Goal: Task Accomplishment & Management: Use online tool/utility

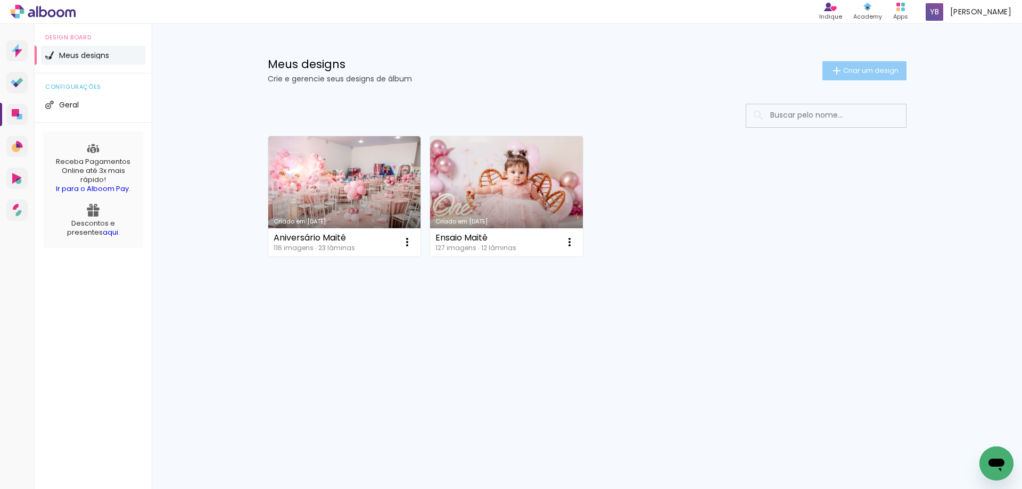
click at [859, 69] on span "Criar um design" at bounding box center [870, 70] width 55 height 7
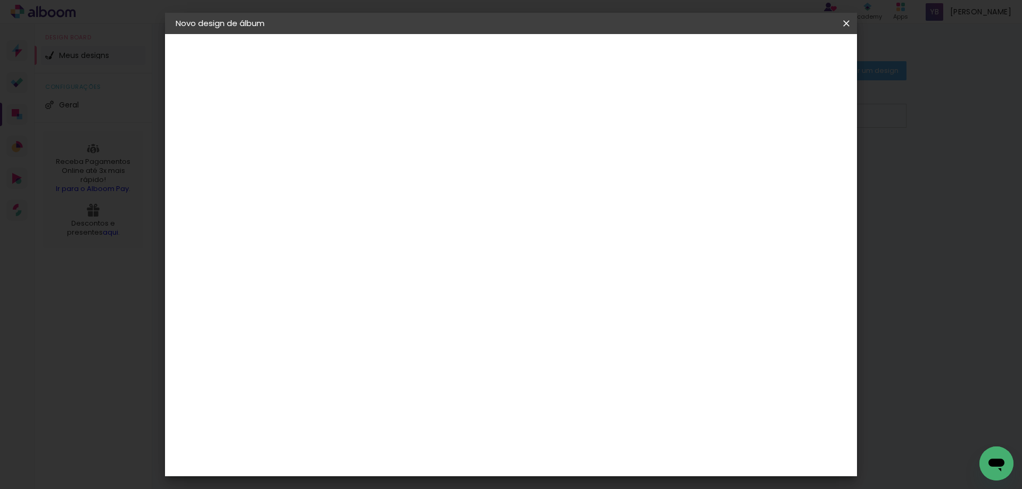
click at [350, 146] on input at bounding box center [350, 143] width 0 height 16
type input "[GEOGRAPHIC_DATA]"
type paper-input "[GEOGRAPHIC_DATA]"
click at [0, 0] on slot "Avançar" at bounding box center [0, 0] width 0 height 0
click at [430, 205] on input at bounding box center [376, 202] width 107 height 13
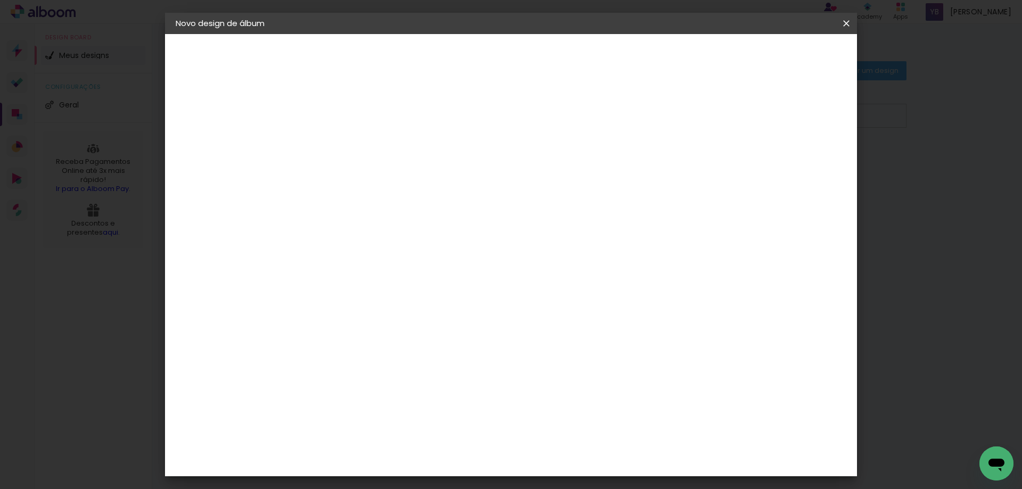
type input "ev"
type paper-input "ev"
click at [380, 239] on div "Evidence" at bounding box center [362, 240] width 38 height 9
click at [526, 162] on paper-item "Tamanho Livre" at bounding box center [479, 161] width 95 height 23
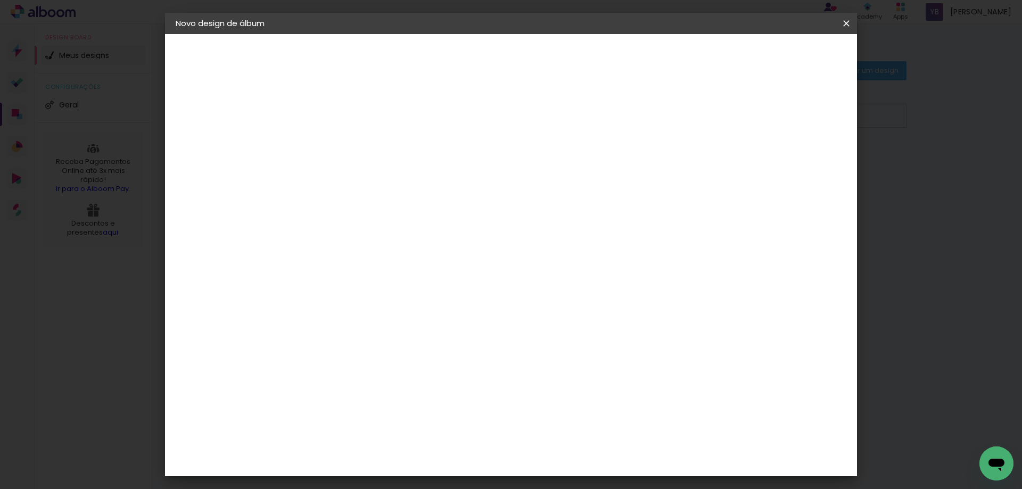
click at [526, 159] on paper-item "Tamanho Livre" at bounding box center [479, 161] width 95 height 23
click at [542, 125] on div "Fornecedor Escolha um fornecedor ou avance com o tamanho livre. Voltar Avançar" at bounding box center [422, 79] width 238 height 90
click at [356, 237] on div "Evidence" at bounding box center [362, 240] width 38 height 9
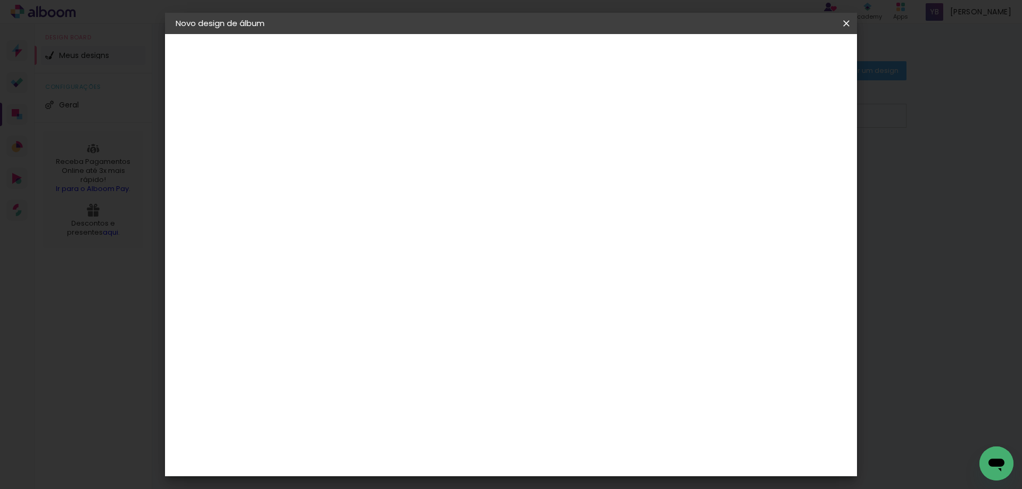
click at [356, 237] on div "Evidence" at bounding box center [362, 240] width 38 height 9
click at [380, 238] on div "Evidence" at bounding box center [362, 240] width 38 height 9
click at [415, 235] on paper-item "Evidence" at bounding box center [369, 240] width 100 height 23
click at [0, 0] on slot "Avançar" at bounding box center [0, 0] width 0 height 0
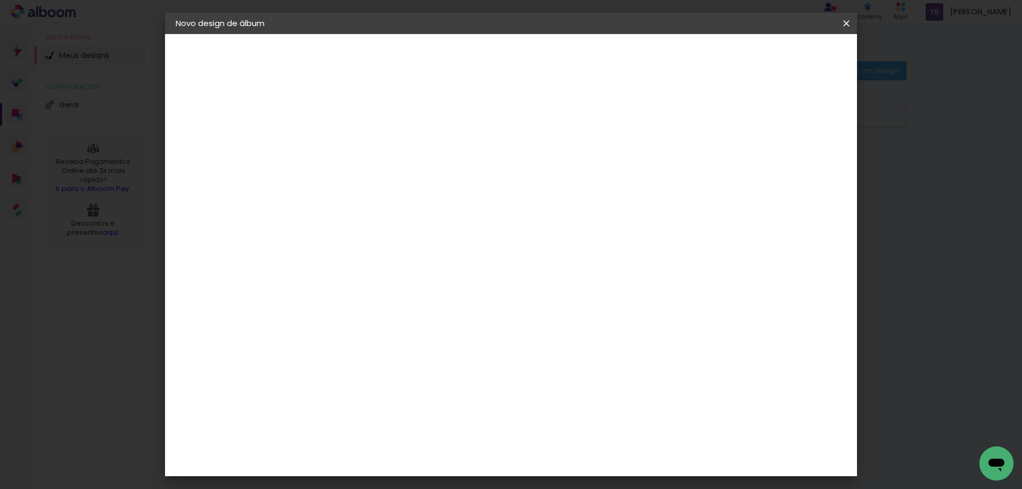
click at [391, 177] on input "text" at bounding box center [371, 185] width 42 height 16
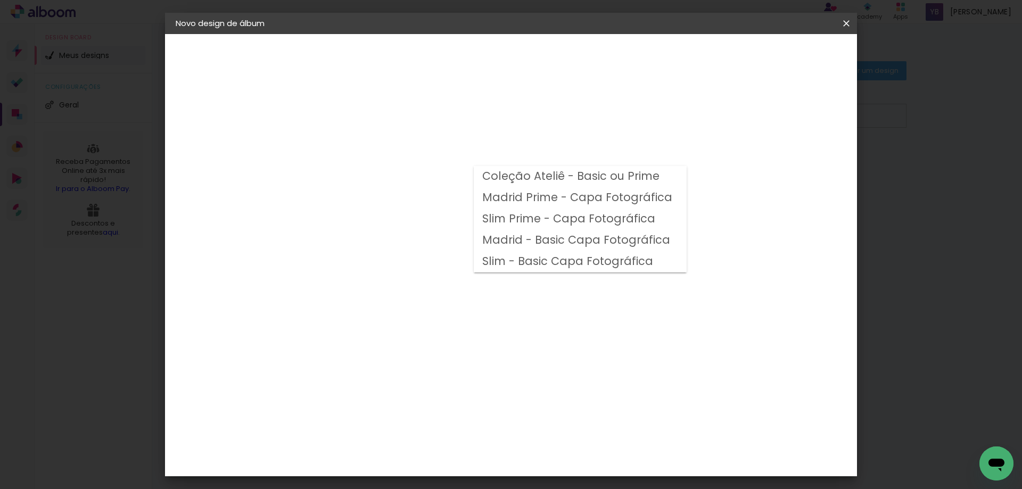
click at [0, 0] on slot "Madrid - Basic Capa Fotográfica" at bounding box center [0, 0] width 0 height 0
type input "Madrid - Basic Capa Fotográfica"
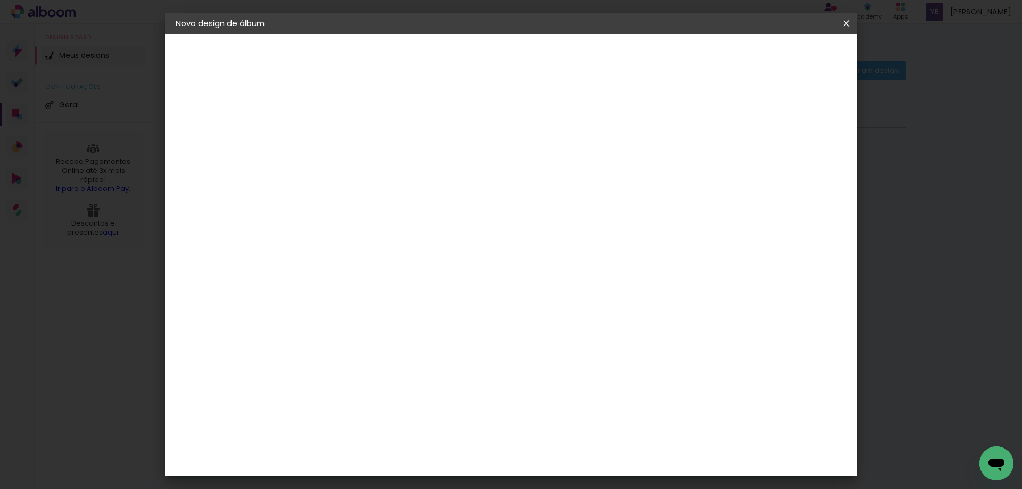
scroll to position [213, 0]
click at [421, 393] on span "25 × 25" at bounding box center [396, 407] width 49 height 28
click at [0, 0] on slot "Avançar" at bounding box center [0, 0] width 0 height 0
click at [780, 56] on span "Iniciar design" at bounding box center [755, 56] width 48 height 7
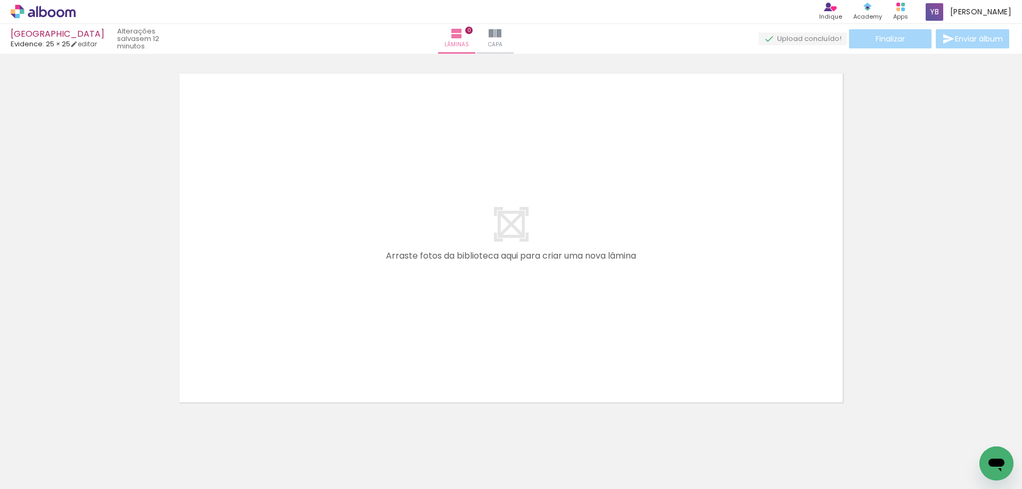
click at [104, 450] on div at bounding box center [106, 453] width 53 height 27
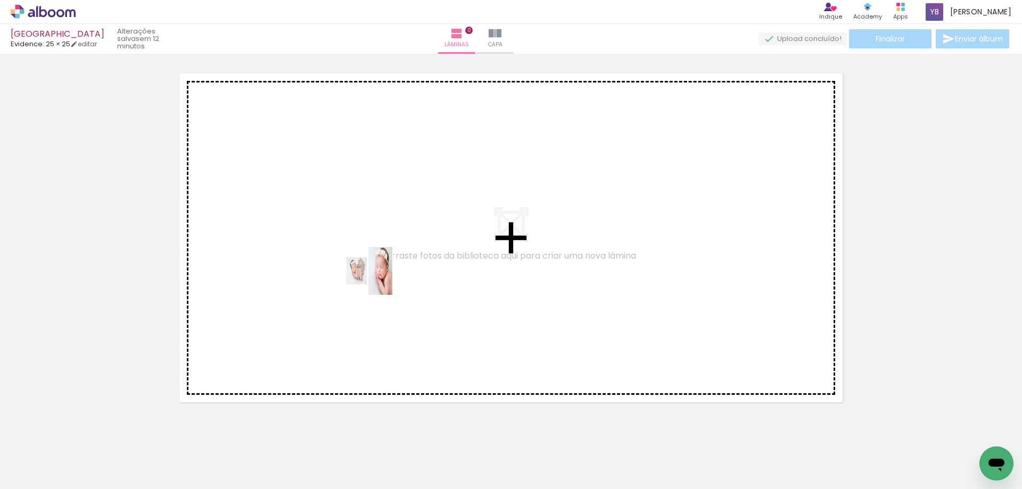
drag, startPoint x: 104, startPoint y: 457, endPoint x: 387, endPoint y: 276, distance: 336.7
click at [380, 274] on quentale-workspace at bounding box center [511, 244] width 1022 height 489
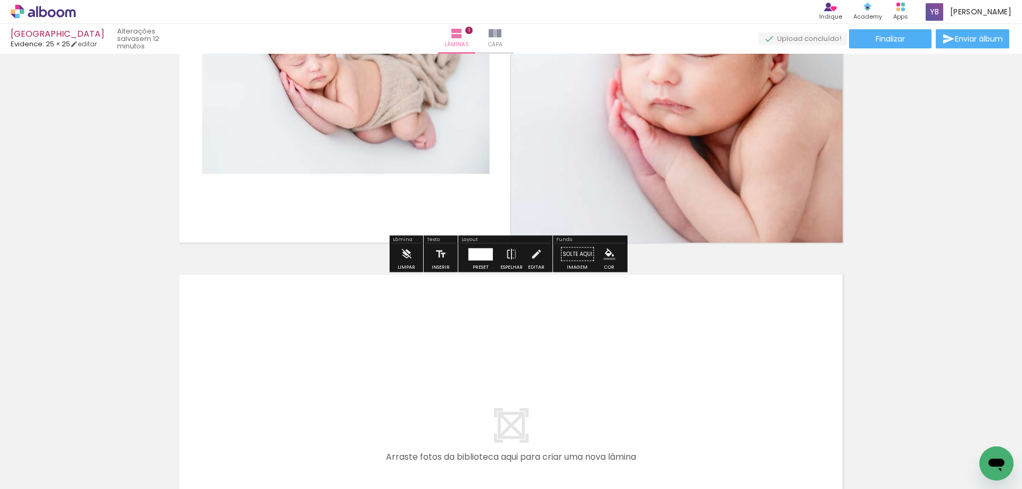
scroll to position [333, 0]
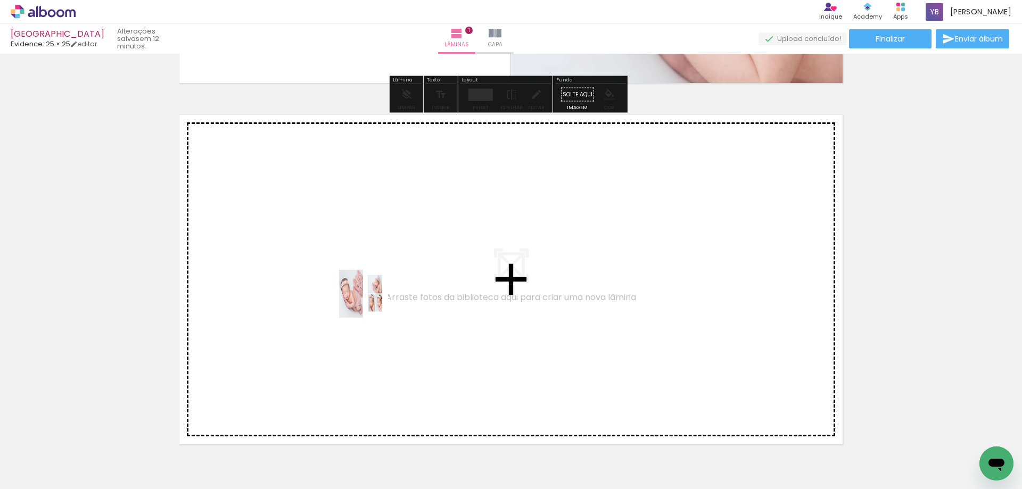
drag, startPoint x: 371, startPoint y: 302, endPoint x: 382, endPoint y: 291, distance: 15.8
click at [382, 291] on quentale-workspace at bounding box center [511, 244] width 1022 height 489
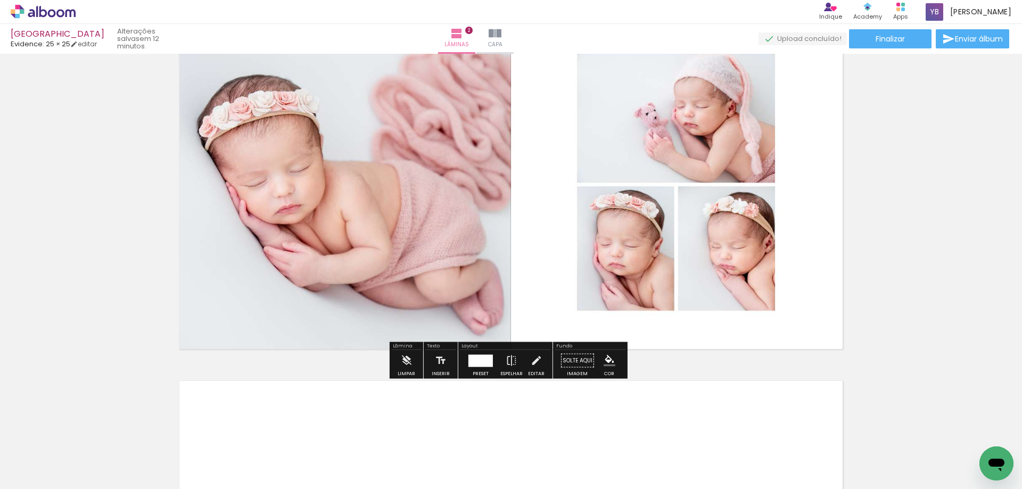
scroll to position [587, 0]
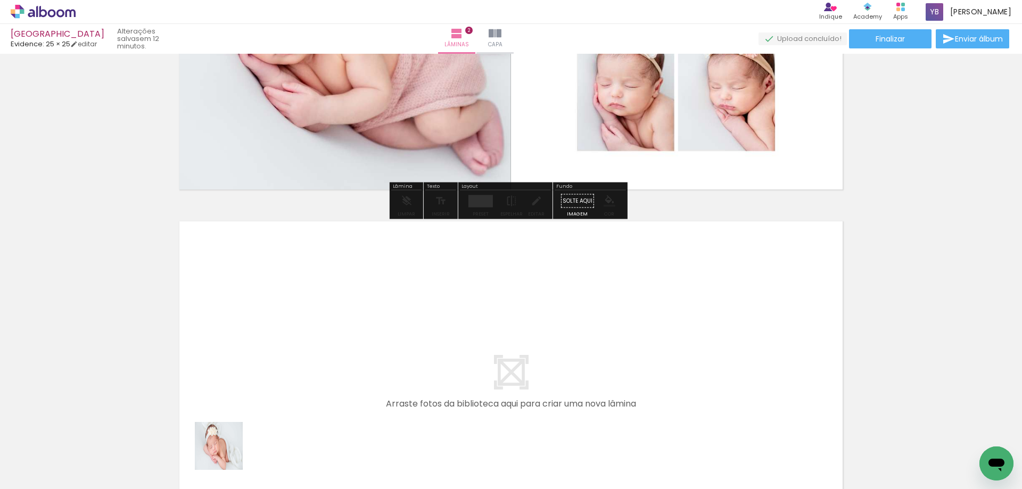
drag, startPoint x: 227, startPoint y: 454, endPoint x: 341, endPoint y: 319, distance: 177.1
click at [341, 319] on quentale-workspace at bounding box center [511, 244] width 1022 height 489
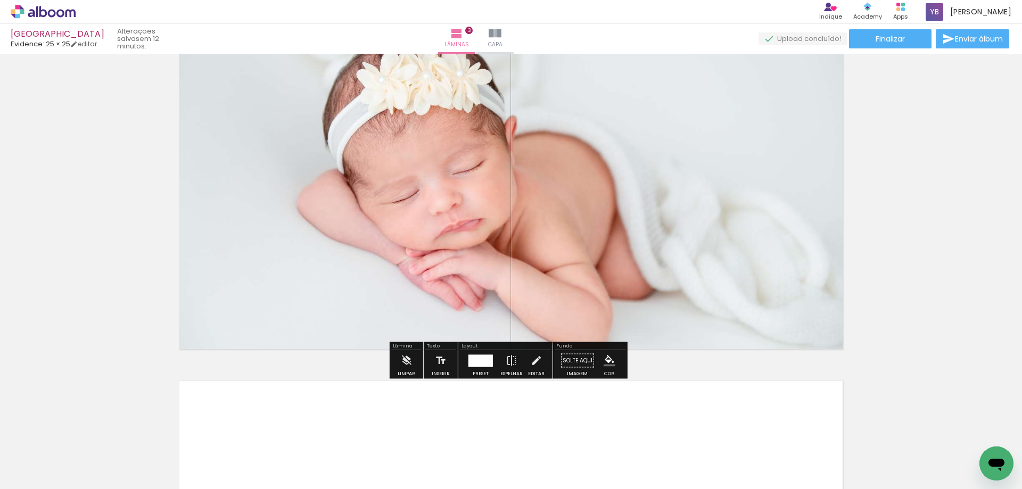
scroll to position [895, 0]
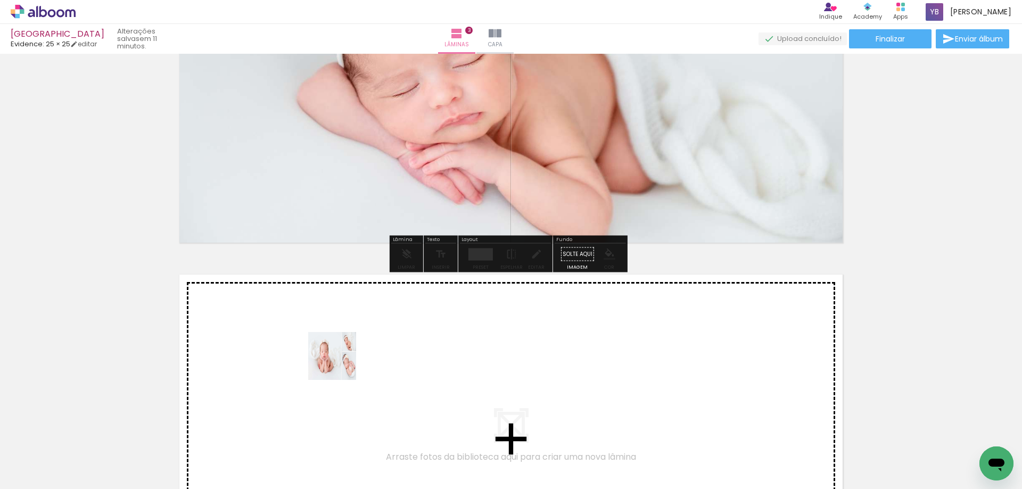
drag, startPoint x: 289, startPoint y: 444, endPoint x: 382, endPoint y: 311, distance: 162.0
click at [382, 311] on quentale-workspace at bounding box center [511, 244] width 1022 height 489
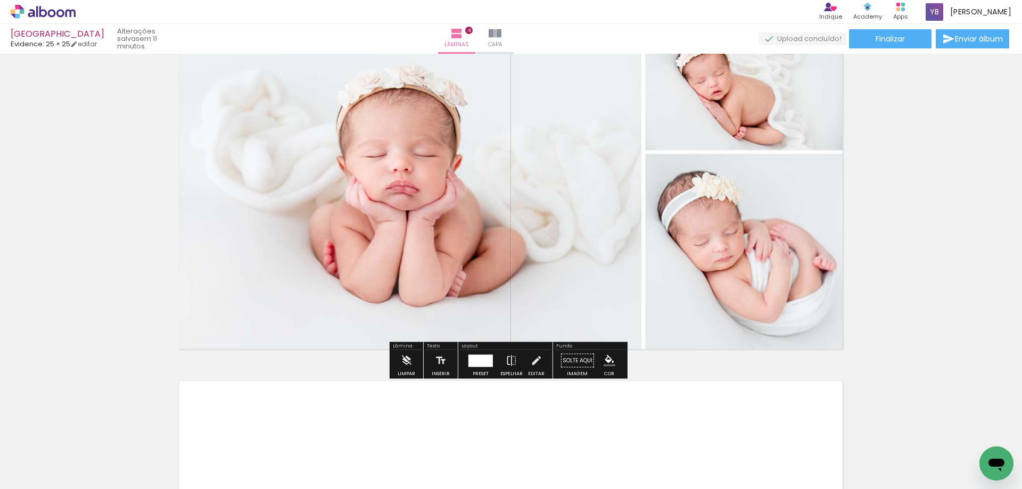
scroll to position [1256, 0]
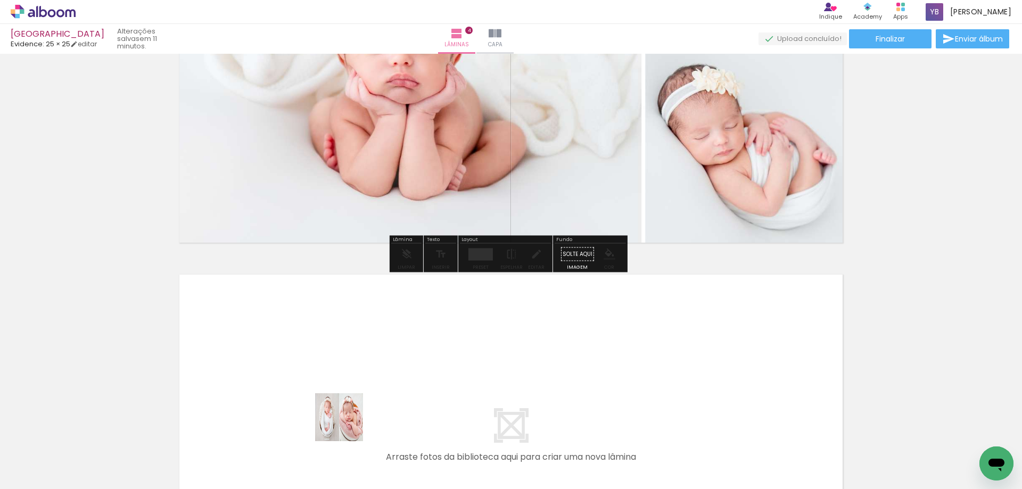
drag, startPoint x: 347, startPoint y: 425, endPoint x: 366, endPoint y: 345, distance: 82.1
click at [366, 345] on quentale-workspace at bounding box center [511, 244] width 1022 height 489
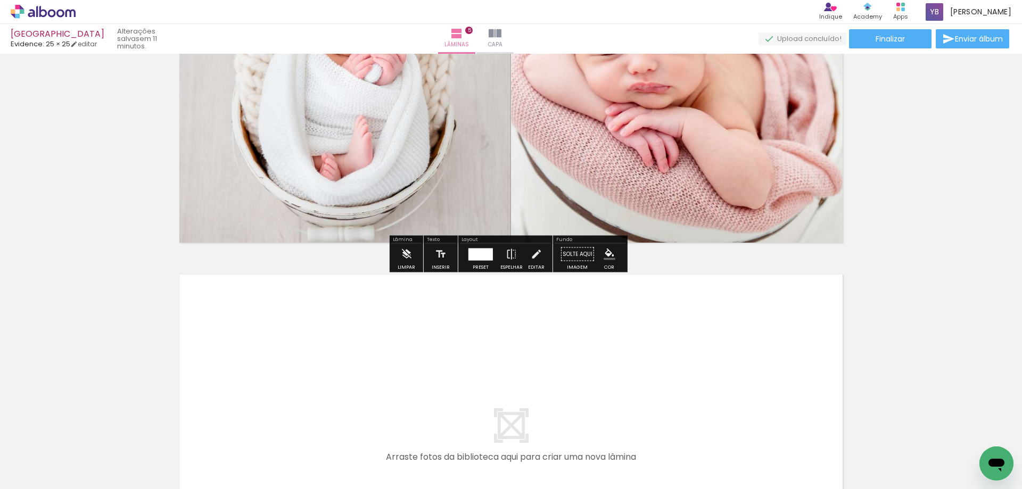
scroll to position [1670, 0]
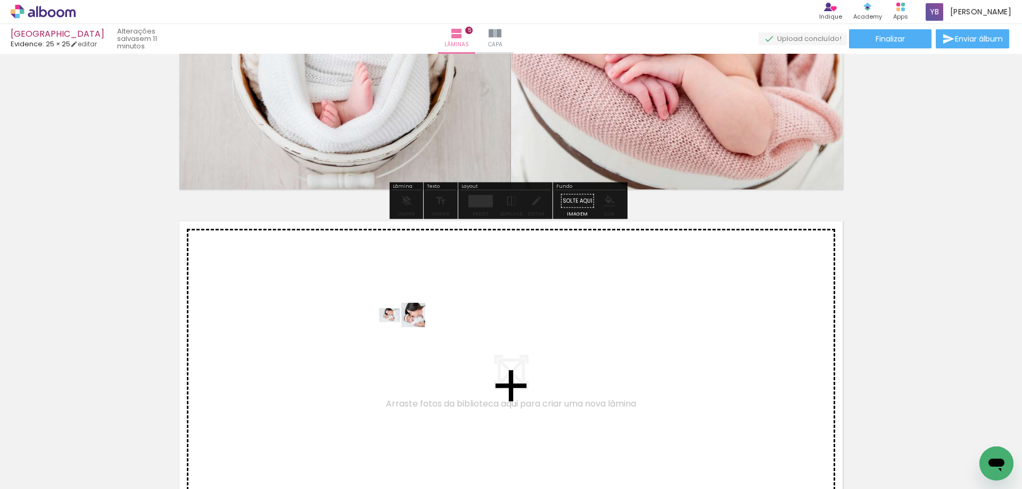
drag, startPoint x: 407, startPoint y: 461, endPoint x: 409, endPoint y: 335, distance: 126.7
click at [409, 335] on quentale-workspace at bounding box center [511, 244] width 1022 height 489
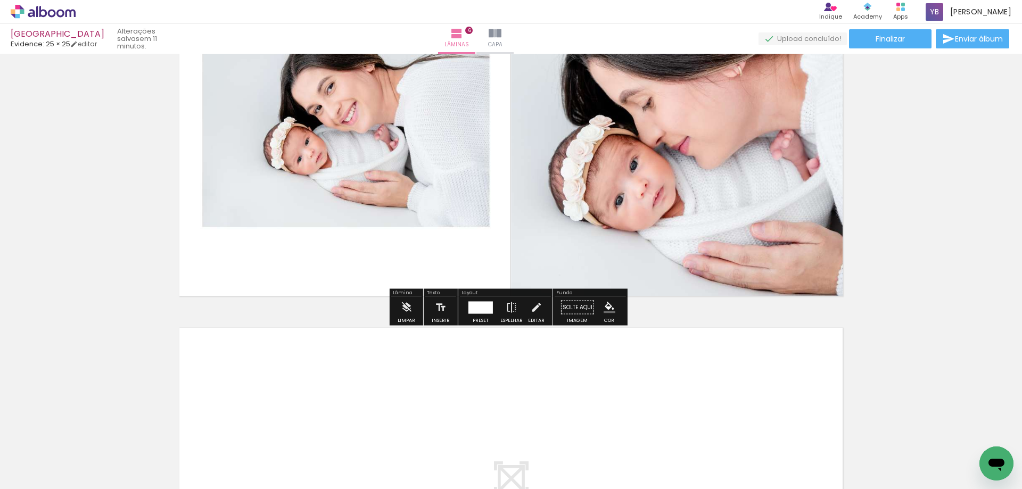
scroll to position [2190, 0]
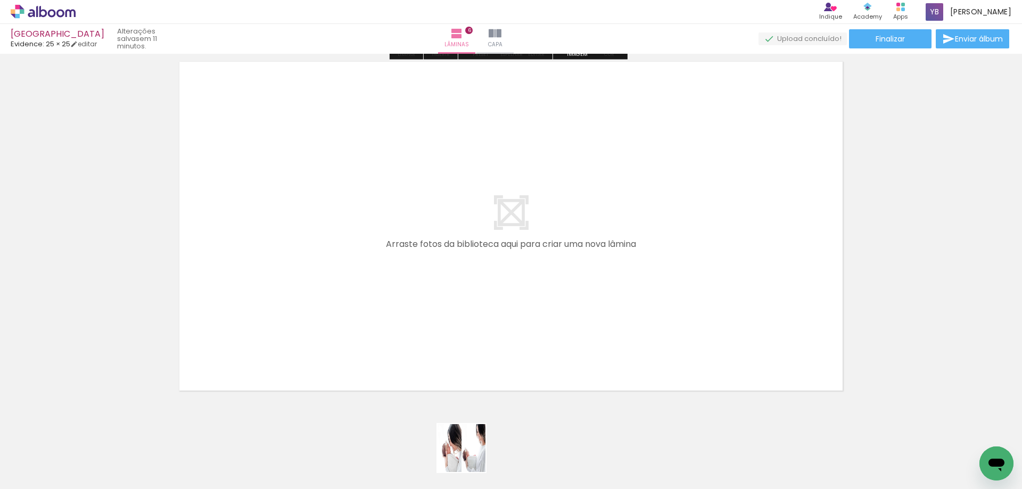
drag, startPoint x: 470, startPoint y: 463, endPoint x: 449, endPoint y: 283, distance: 182.2
click at [449, 283] on quentale-workspace at bounding box center [511, 244] width 1022 height 489
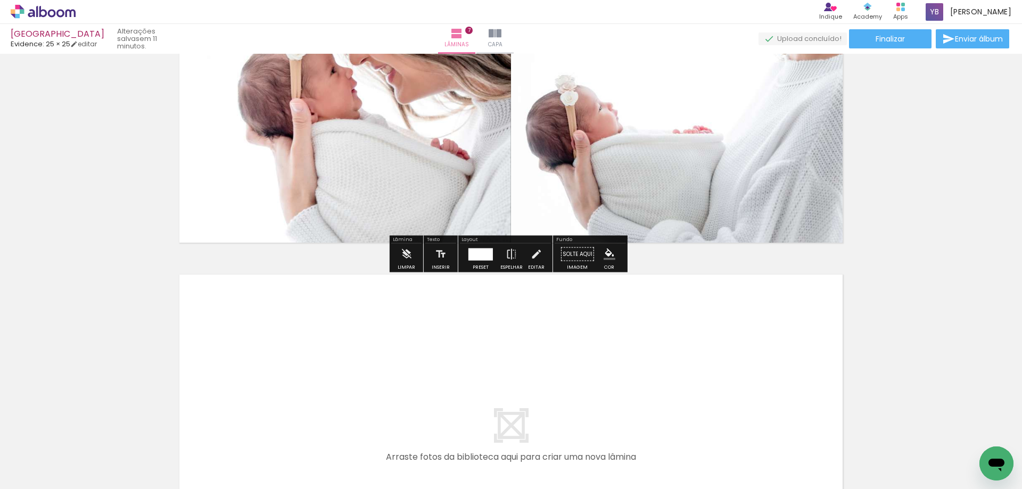
scroll to position [2498, 0]
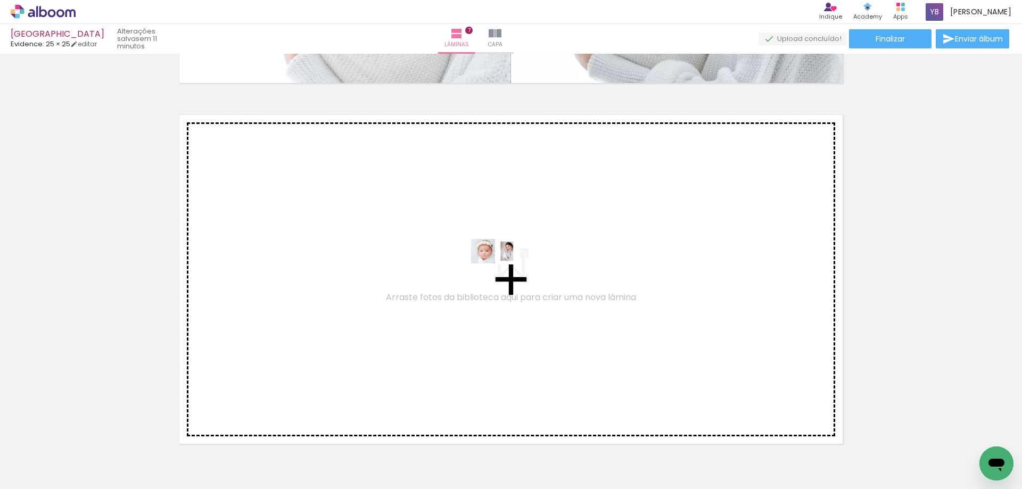
drag, startPoint x: 529, startPoint y: 460, endPoint x: 503, endPoint y: 271, distance: 191.2
click at [503, 271] on quentale-workspace at bounding box center [511, 244] width 1022 height 489
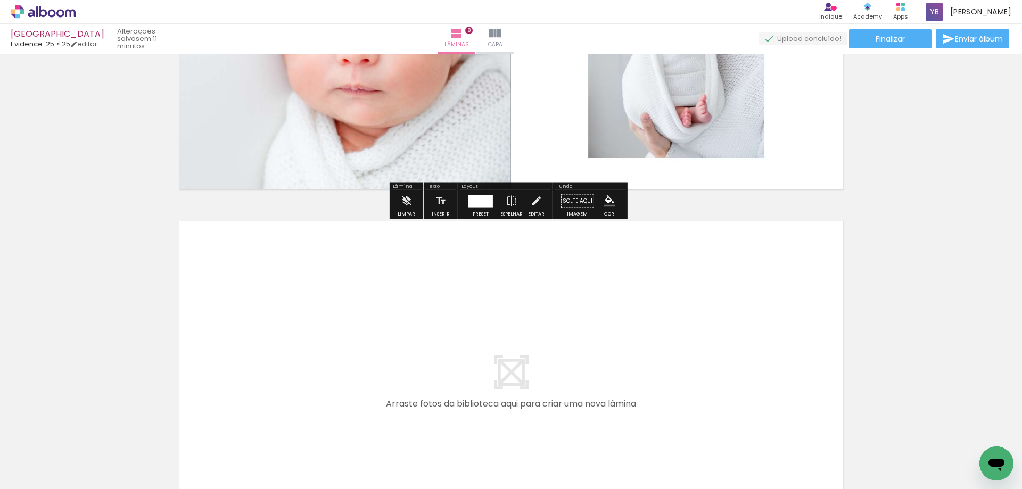
scroll to position [2859, 0]
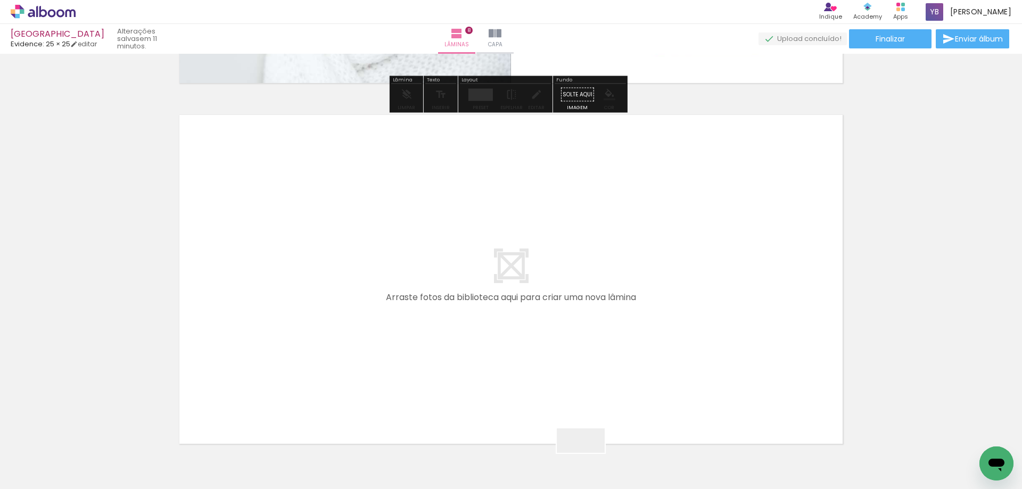
drag, startPoint x: 591, startPoint y: 463, endPoint x: 541, endPoint y: 286, distance: 183.6
click at [541, 286] on quentale-workspace at bounding box center [511, 244] width 1022 height 489
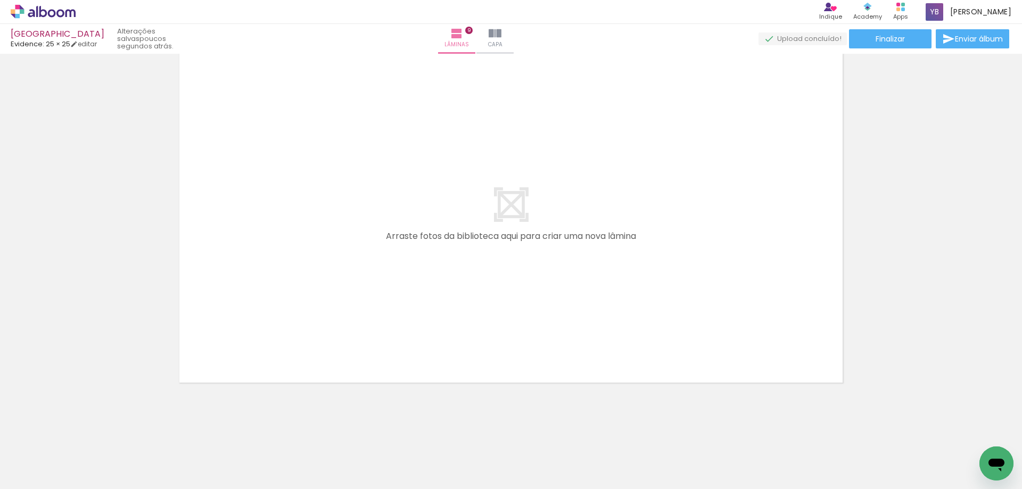
scroll to position [2961, 0]
